Goal: Task Accomplishment & Management: Complete application form

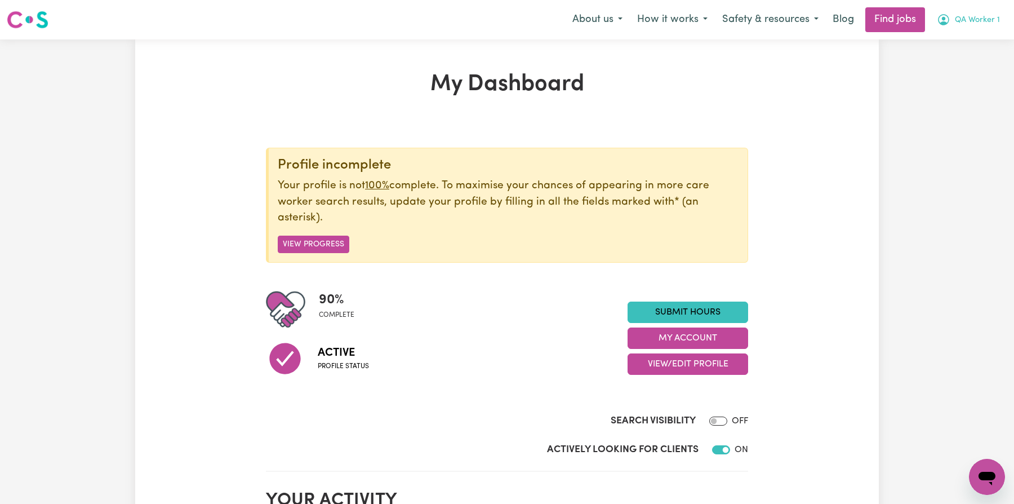
click at [963, 25] on span "QA Worker 1" at bounding box center [977, 20] width 45 height 12
click at [960, 51] on link "My Account" at bounding box center [962, 43] width 89 height 21
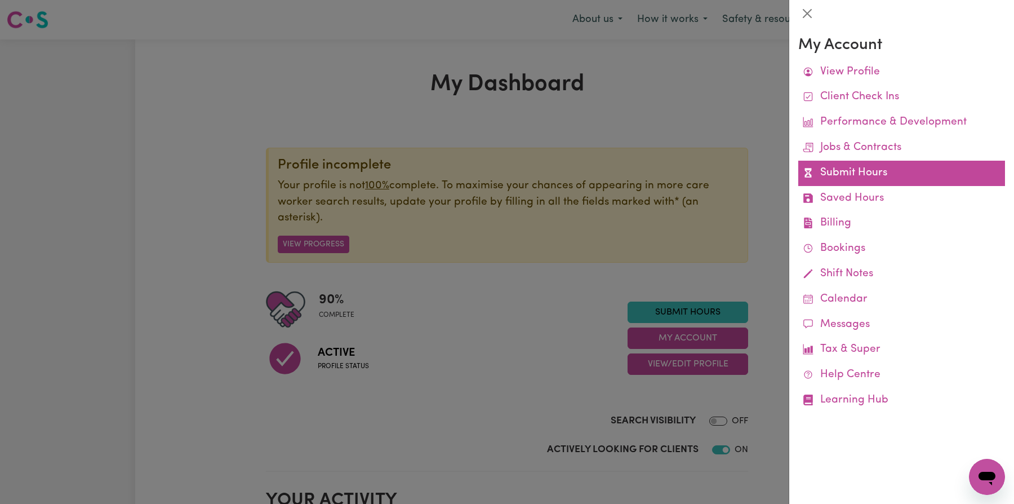
click at [885, 171] on link "Submit Hours" at bounding box center [901, 173] width 207 height 25
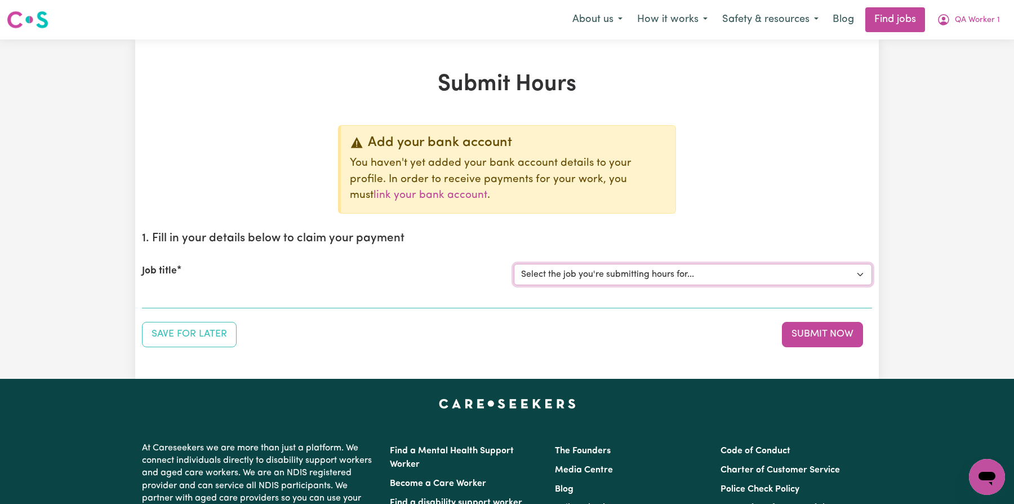
click at [606, 276] on select "Select the job you're submitting hours for... [QA Client 1 Test] QA Aged Care J…" at bounding box center [693, 274] width 358 height 21
select select "15199"
click at [514, 264] on select "Select the job you're submitting hours for... [QA Client 1 Test] QA Aged Care J…" at bounding box center [693, 274] width 358 height 21
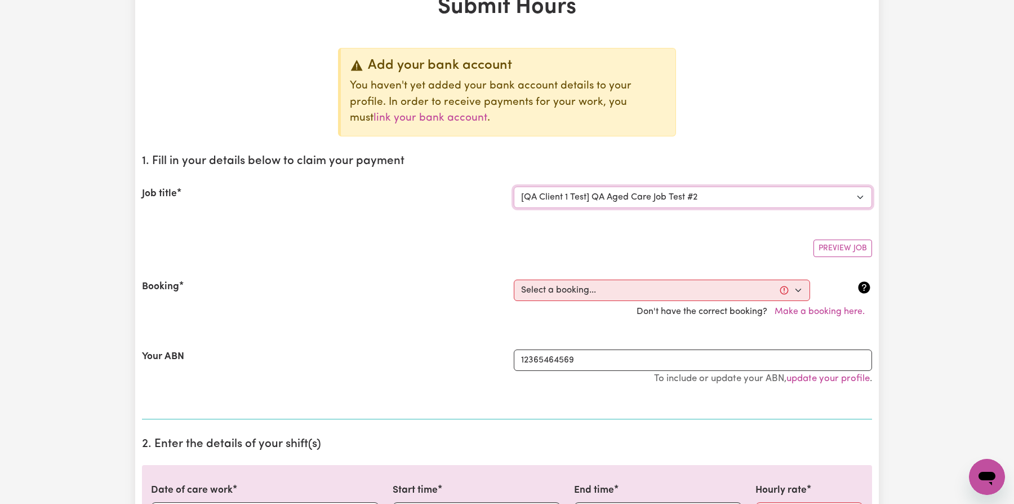
scroll to position [245, 0]
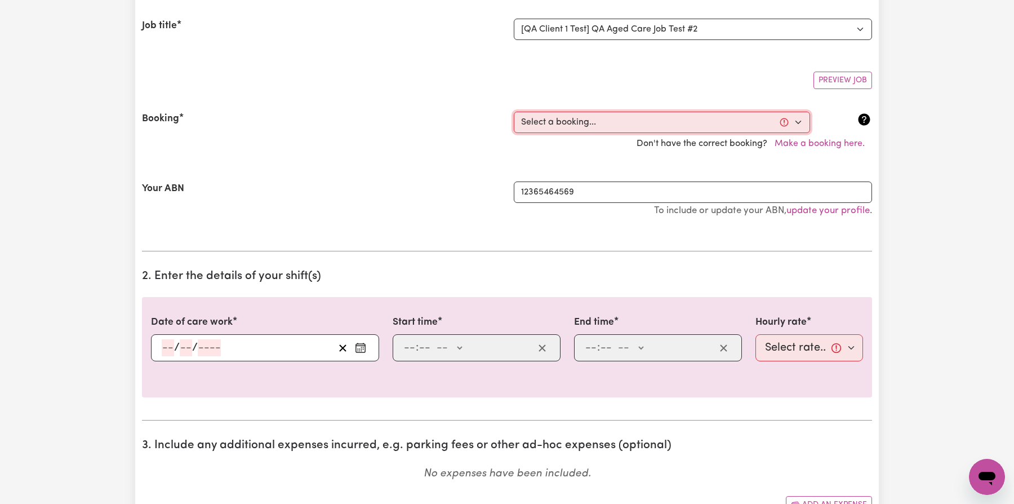
click at [637, 127] on select "Select a booking... [DATE] 7:00am to 7:15am (ONE-OFF) [DATE] 7:00am to 7:20am (…" at bounding box center [662, 122] width 296 height 21
select select "369167"
click at [514, 112] on select "Select a booking... [DATE] 7:00am to 7:15am (ONE-OFF) [DATE] 7:00am to 7:20am (…" at bounding box center [662, 122] width 296 height 21
type input "[DATE]"
type input "7"
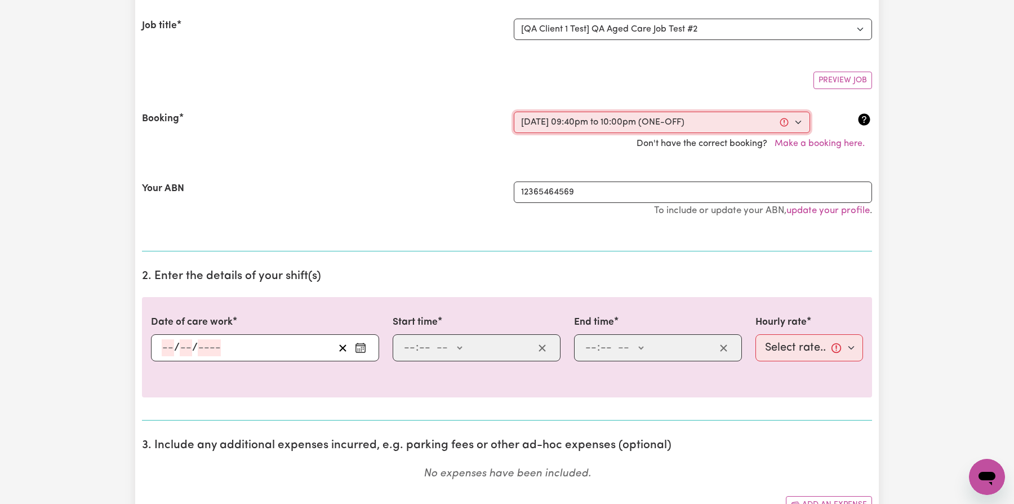
type input "10"
type input "2025"
type input "21:40"
type input "9"
type input "40"
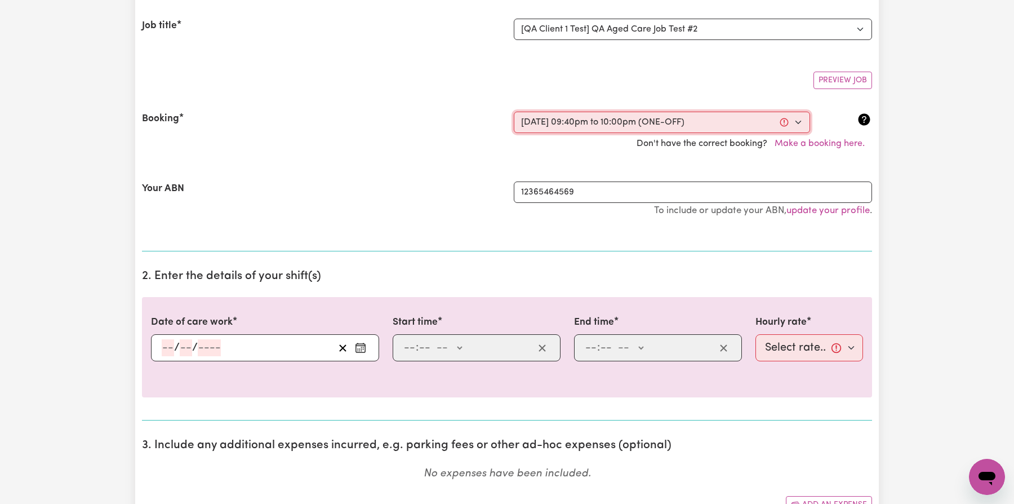
select select "pm"
type input "22:00"
type input "10"
type input "0"
select select "pm"
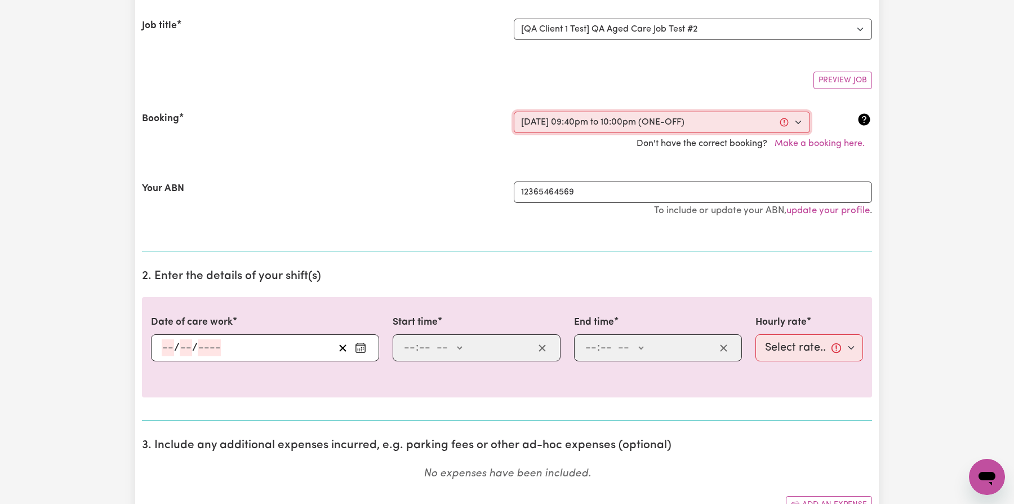
select select "22-Weekday"
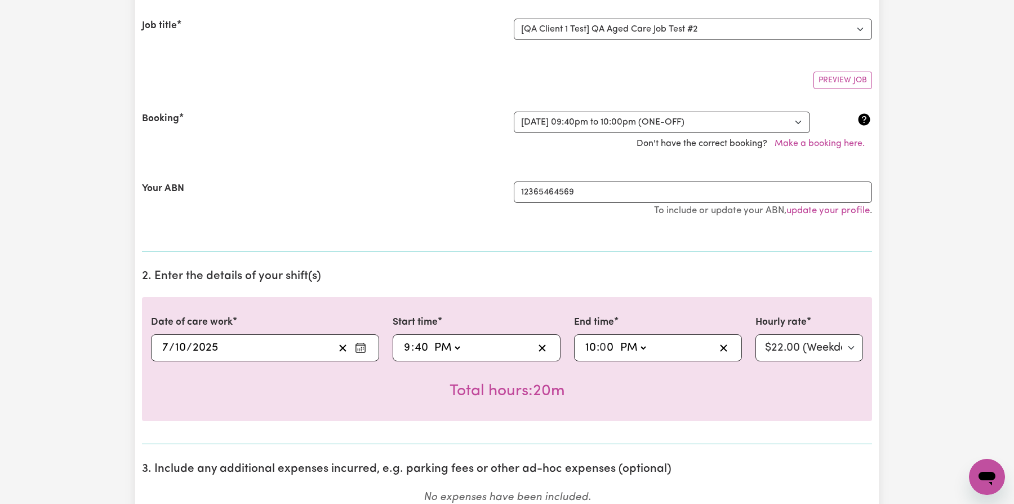
click at [549, 239] on section "1. Fill in your details below to claim your payment Job title Select the job yo…" at bounding box center [507, 114] width 730 height 274
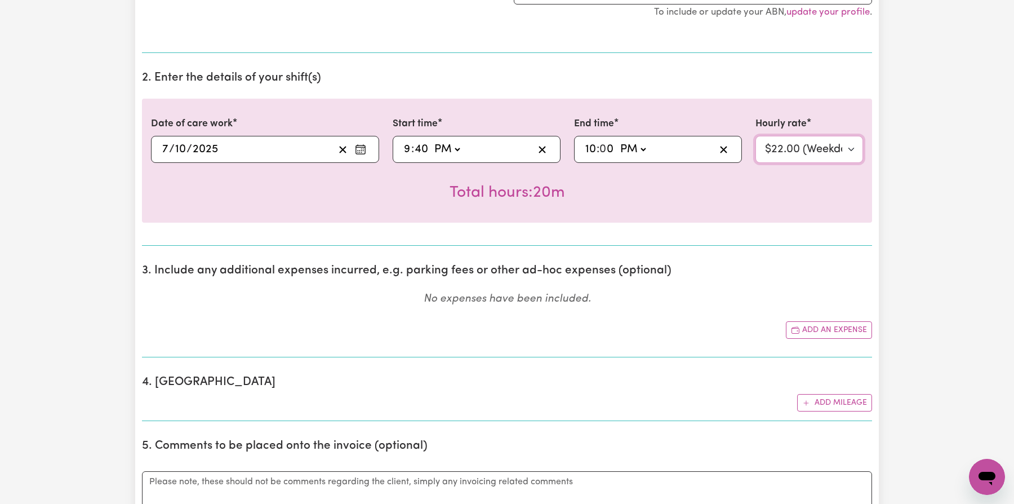
click at [789, 150] on select "Select rate... $22.00 (Weekday) $40.00 (Evening Care)" at bounding box center [810, 149] width 108 height 27
click at [478, 142] on div "21:40 9 : 40 AM PM" at bounding box center [467, 149] width 131 height 17
click at [459, 144] on select "AM PM" at bounding box center [447, 149] width 30 height 17
select select "am"
click at [432, 141] on select "AM PM" at bounding box center [447, 149] width 30 height 17
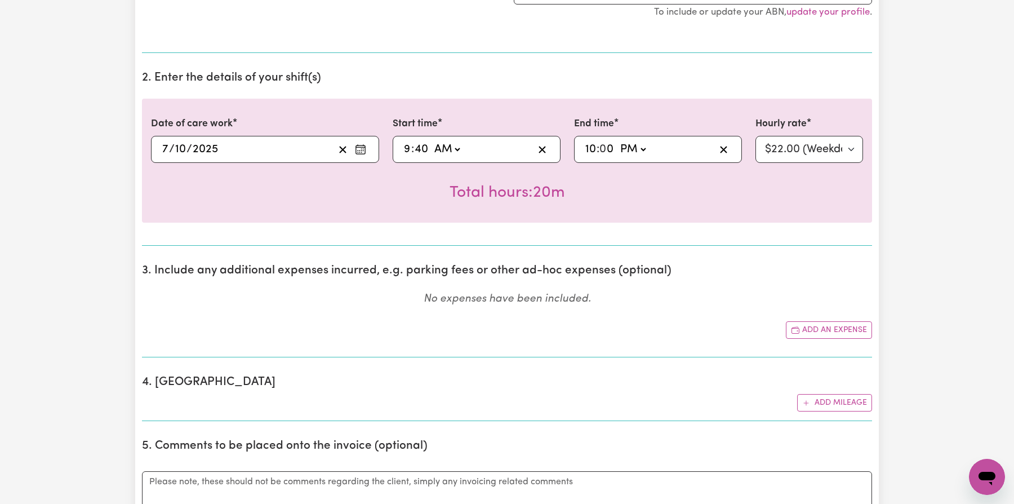
type input "09:40"
click at [466, 164] on div "Total hours: 12h 20m" at bounding box center [507, 184] width 712 height 42
click at [641, 145] on select "AM PM" at bounding box center [633, 149] width 30 height 17
select select "am"
click at [618, 141] on select "AM PM" at bounding box center [633, 149] width 30 height 17
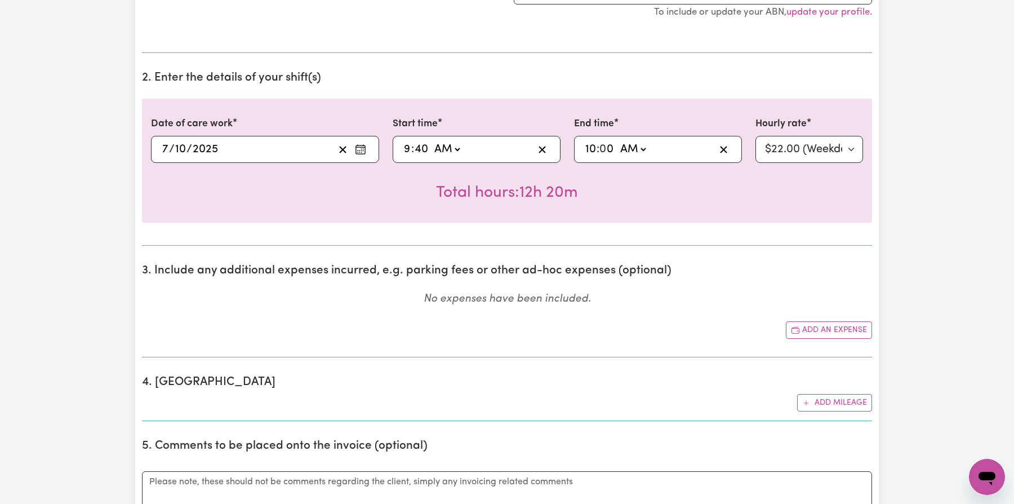
type input "10:00"
click at [708, 183] on div "Total hours: 20m" at bounding box center [507, 184] width 712 height 42
click at [789, 150] on select "Select rate... $22.00 (Weekday) $40.00 (Evening Care)" at bounding box center [810, 149] width 108 height 27
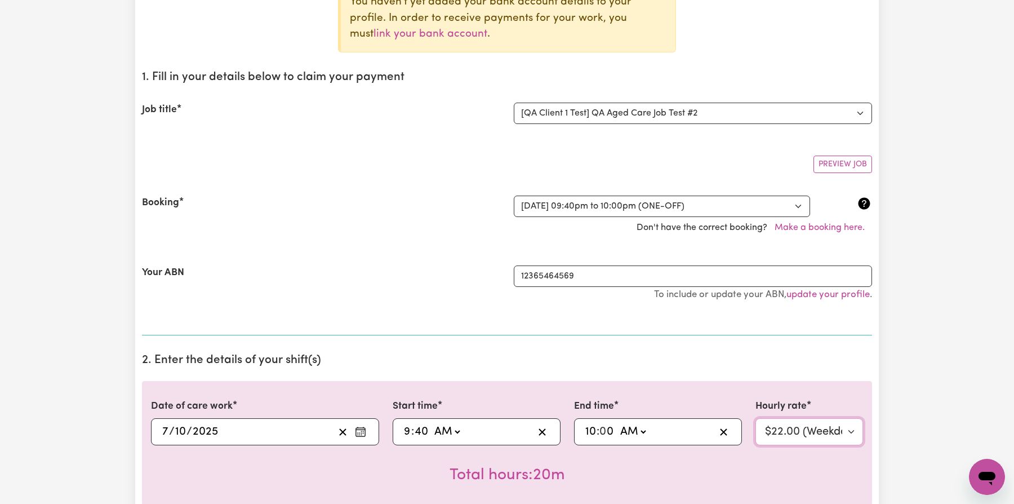
scroll to position [0, 0]
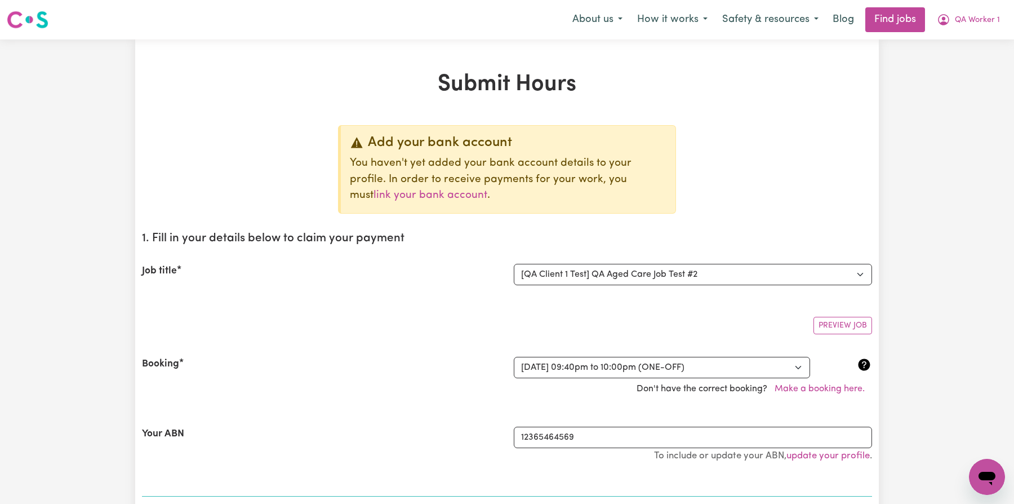
click at [975, 33] on nav "Menu About us How it works Safety & resources Blog Find jobs QA Worker 1" at bounding box center [507, 19] width 1014 height 39
click at [985, 22] on span "QA Worker 1" at bounding box center [977, 20] width 45 height 12
click at [957, 90] on link "Logout" at bounding box center [962, 85] width 89 height 21
